Goal: Check status: Check status

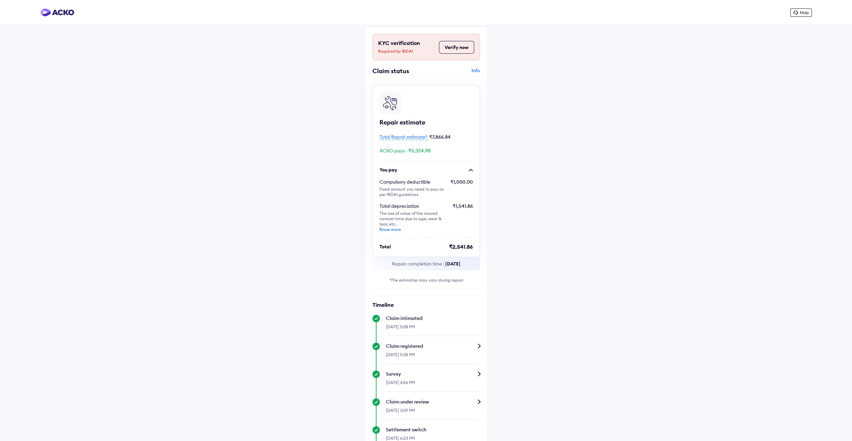
click at [458, 49] on button "Verify now" at bounding box center [456, 47] width 35 height 13
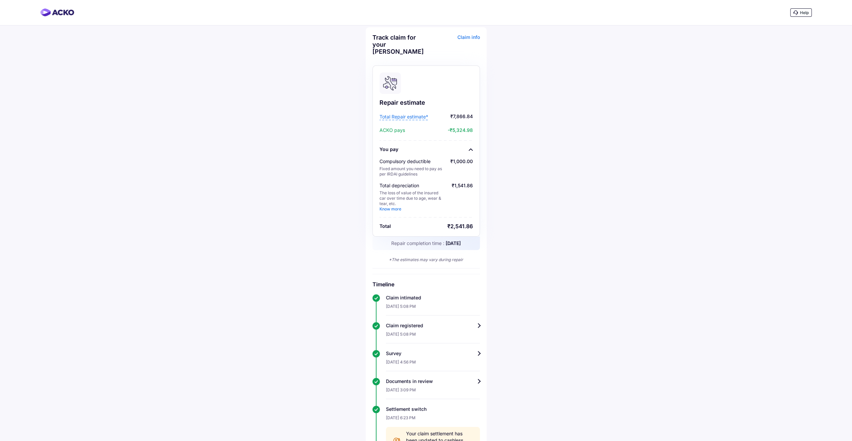
click at [476, 36] on div "Claim info" at bounding box center [454, 47] width 52 height 26
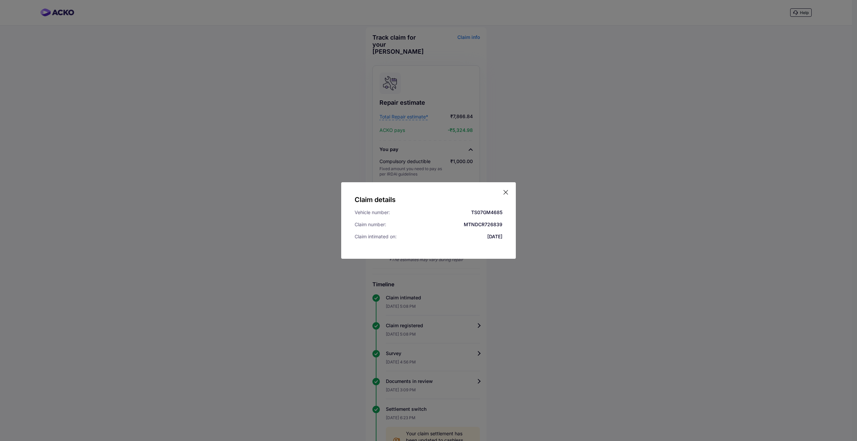
click at [799, 396] on div "Claim details Vehicle number: TS07GM4685 Claim number: MTNDCR726839 Claim intim…" at bounding box center [428, 220] width 857 height 441
click at [851, 351] on html "Help Track claim for your Maruti Baleno Claim info Repair estimate Total Repair…" at bounding box center [428, 220] width 857 height 441
